Goal: Navigation & Orientation: Find specific page/section

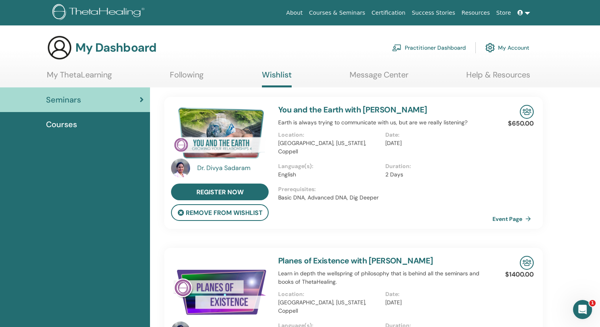
click at [193, 73] on link "Following" at bounding box center [187, 77] width 34 height 15
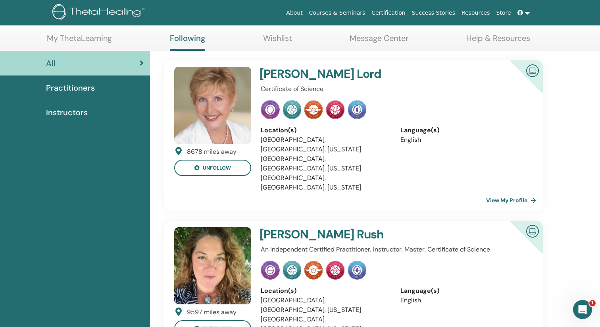
scroll to position [41, 0]
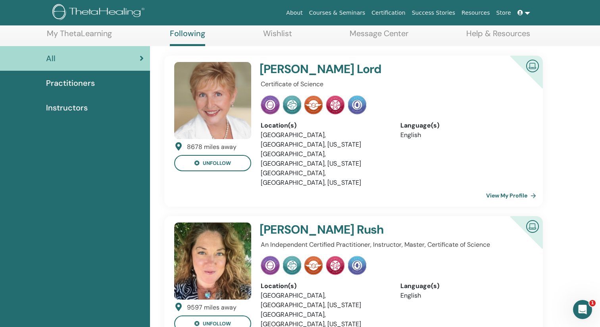
click at [497, 187] on link "View My Profile" at bounding box center [512, 195] width 53 height 16
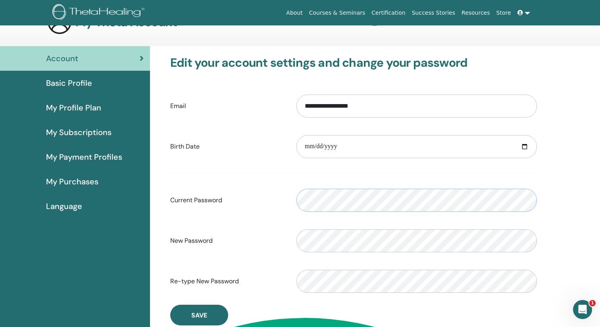
scroll to position [27, 0]
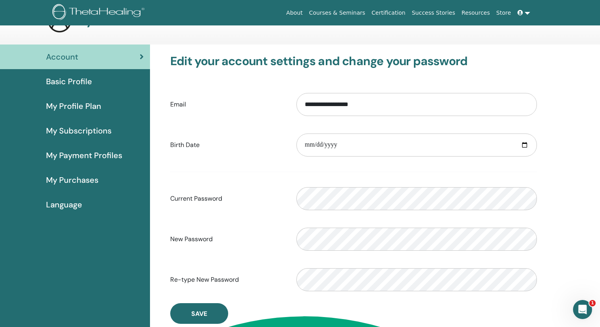
click at [87, 83] on span "Basic Profile" at bounding box center [69, 81] width 46 height 12
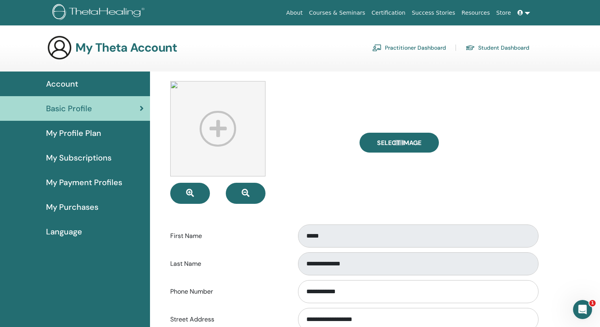
click at [76, 201] on span "My Purchases" at bounding box center [72, 207] width 52 height 12
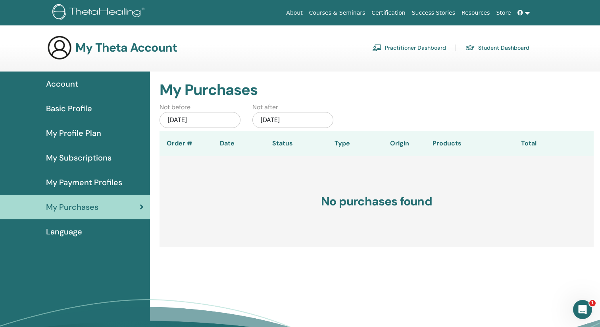
click at [87, 108] on span "Basic Profile" at bounding box center [69, 108] width 46 height 12
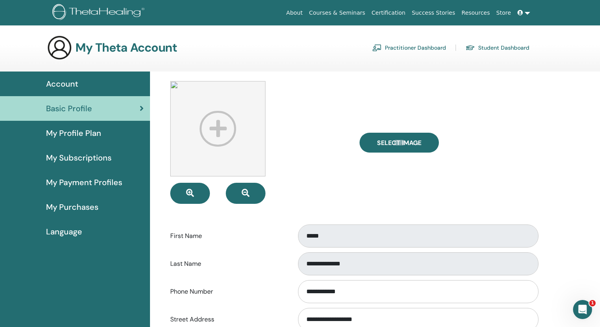
click at [70, 81] on span "Account" at bounding box center [62, 84] width 32 height 12
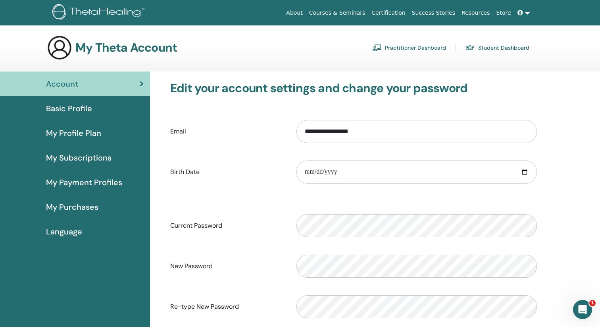
click at [413, 49] on link "Practitioner Dashboard" at bounding box center [409, 47] width 74 height 13
